Goal: Check status

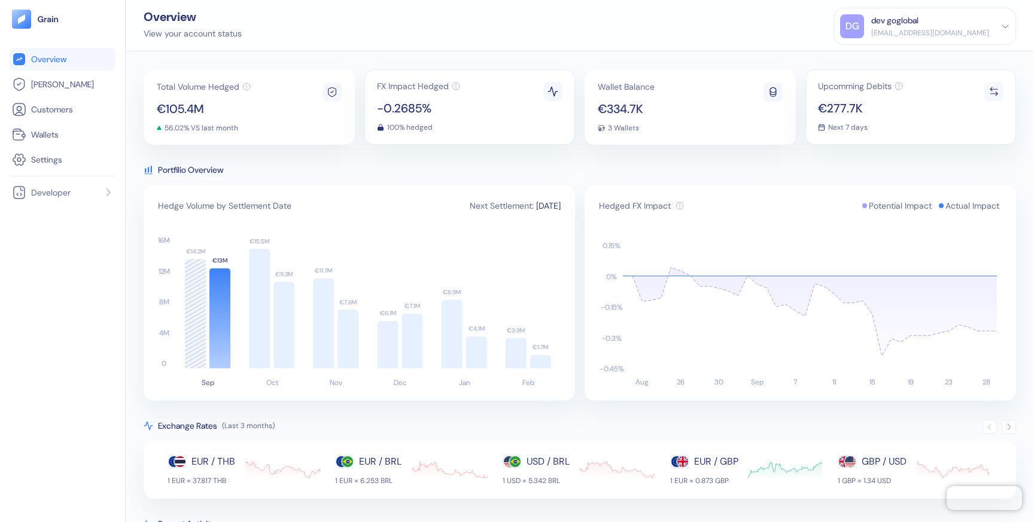
click at [536, 203] on span "[DATE]" at bounding box center [548, 206] width 25 height 12
click at [536, 203] on span "30/09/2025" at bounding box center [548, 206] width 25 height 12
click at [238, 175] on div "Portfilio Overview" at bounding box center [580, 170] width 872 height 12
click at [219, 302] on icon at bounding box center [219, 319] width 21 height 100
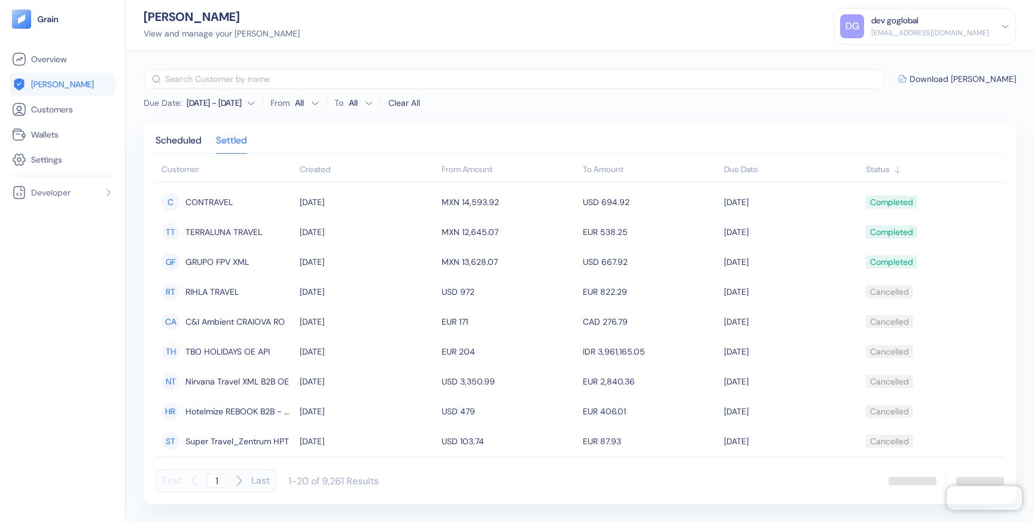
click at [299, 102] on html "Pingdom Check: App Online Overview Hedges Customers Wallets Settings Developer …" at bounding box center [517, 261] width 1034 height 522
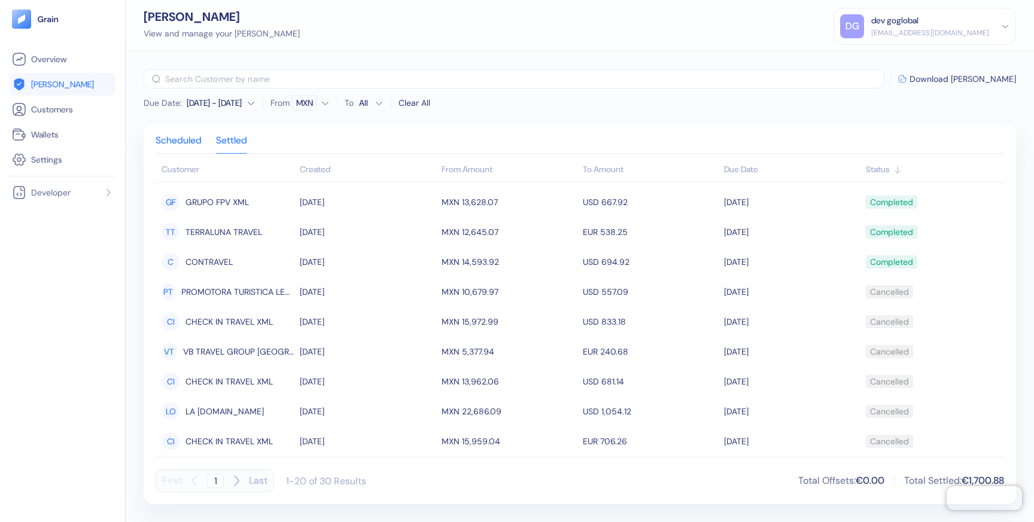
click at [185, 147] on div "Scheduled" at bounding box center [179, 144] width 46 height 17
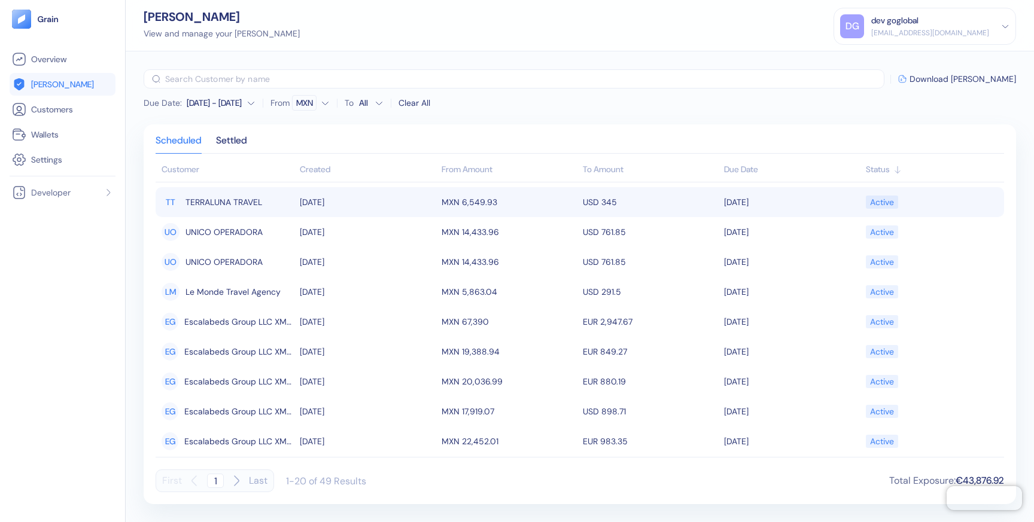
click at [339, 199] on td "09/04/2025" at bounding box center [367, 202] width 141 height 30
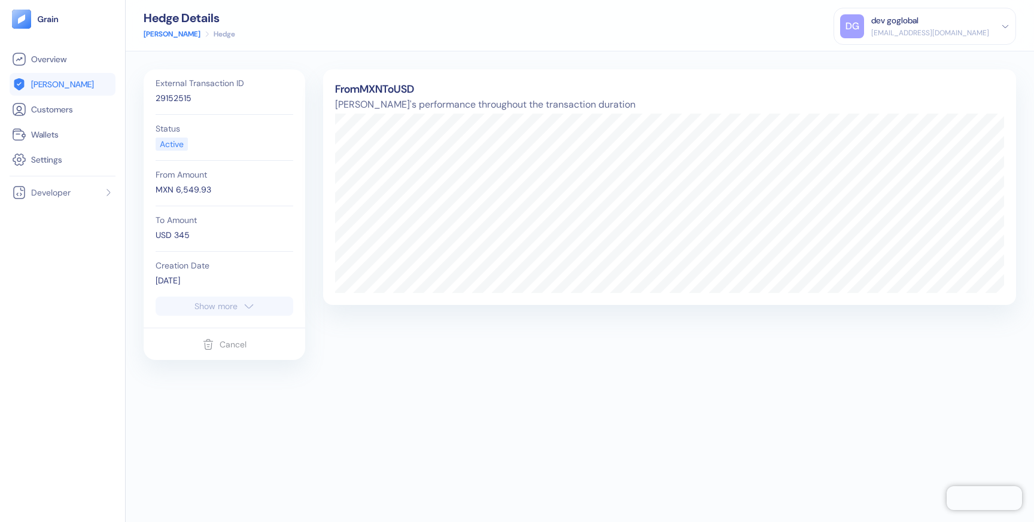
click at [184, 306] on button "Show more" at bounding box center [225, 306] width 138 height 19
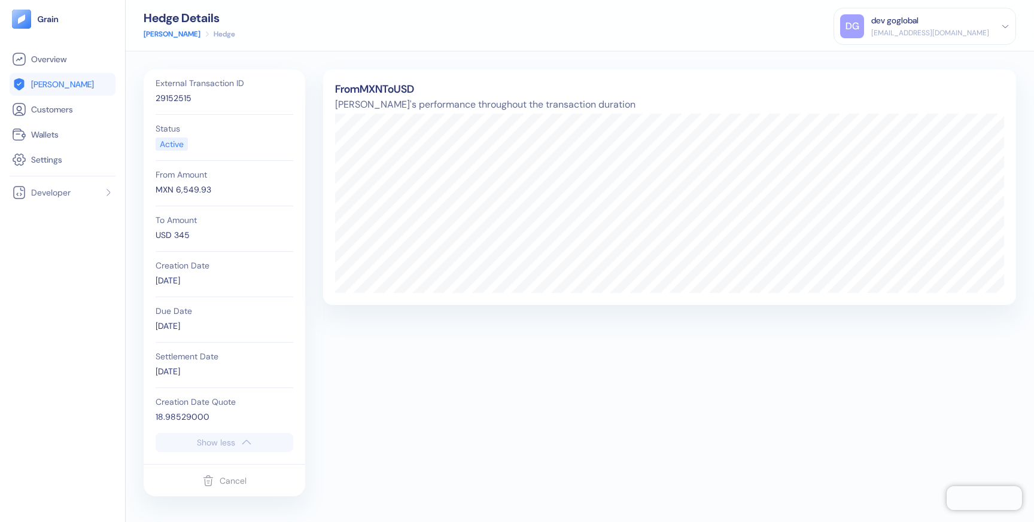
click at [169, 370] on div "10/01/2025" at bounding box center [225, 372] width 138 height 13
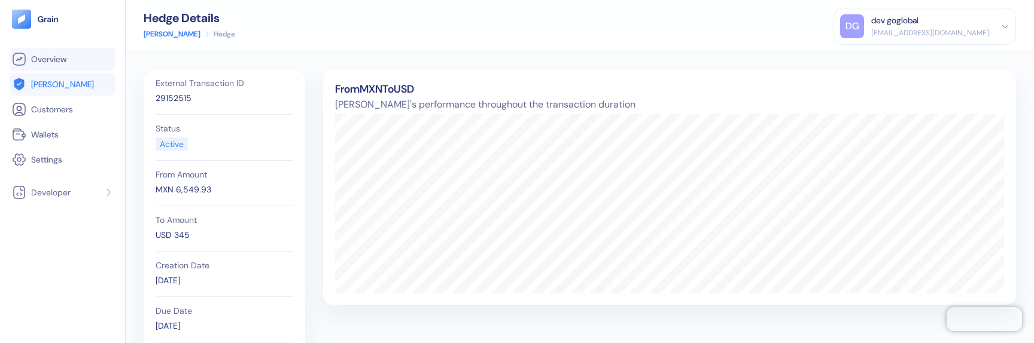
click at [57, 57] on span "Overview" at bounding box center [48, 59] width 35 height 12
